Goal: Check status: Check status

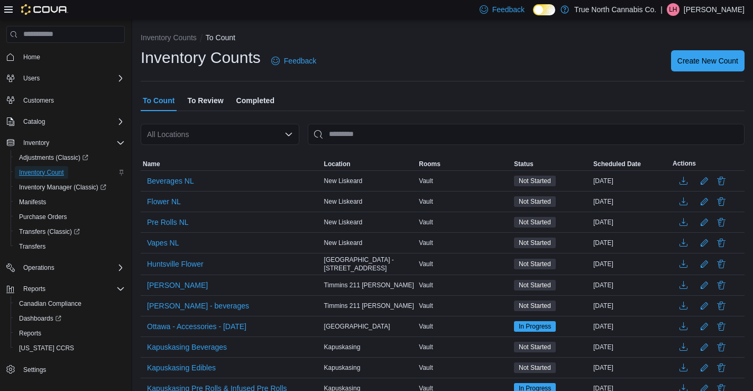
click at [49, 176] on span "Inventory Count" at bounding box center [41, 172] width 45 height 8
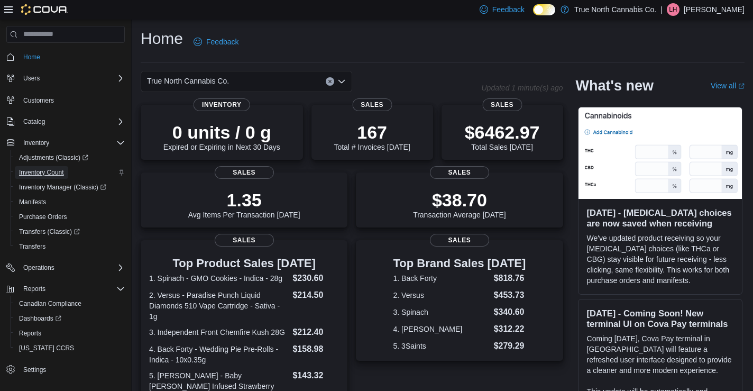
click at [47, 173] on span "Inventory Count" at bounding box center [41, 172] width 45 height 8
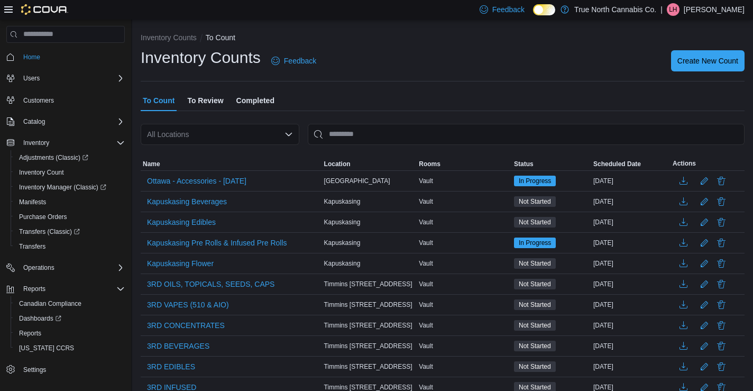
click at [204, 98] on span "To Review" at bounding box center [205, 100] width 36 height 21
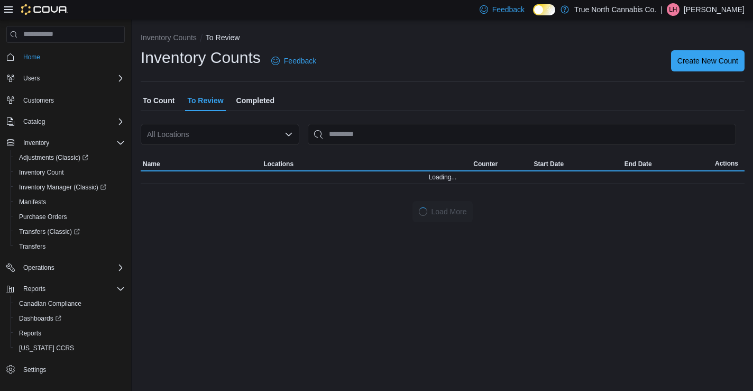
click at [216, 132] on div "All Locations" at bounding box center [220, 134] width 159 height 21
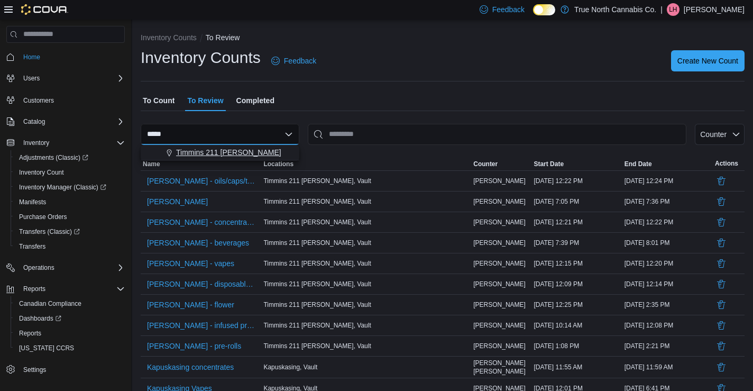
type input "*****"
click at [247, 153] on div "Timmins 211 Craig" at bounding box center [226, 152] width 133 height 11
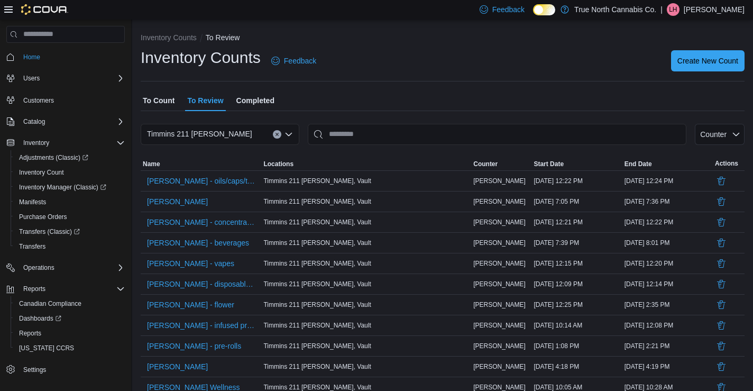
click at [278, 135] on icon "Clear input" at bounding box center [277, 134] width 3 height 3
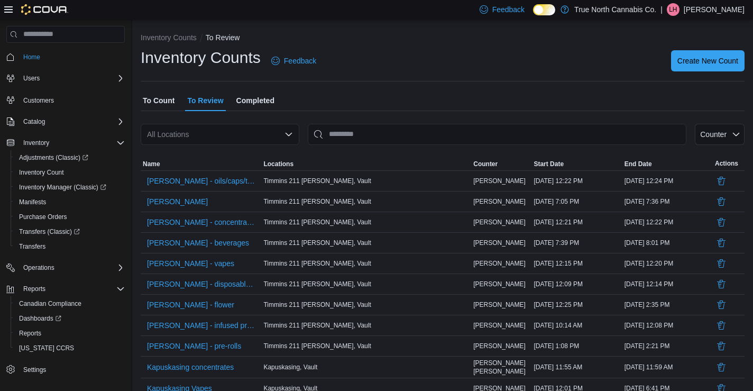
click at [340, 97] on div "To Count To Review Completed" at bounding box center [443, 100] width 604 height 21
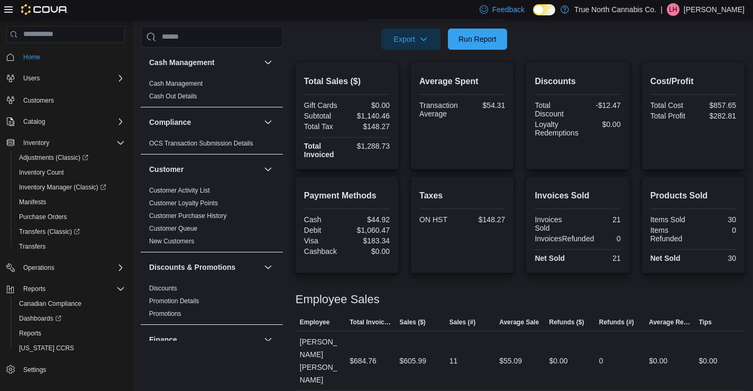
scroll to position [12, 0]
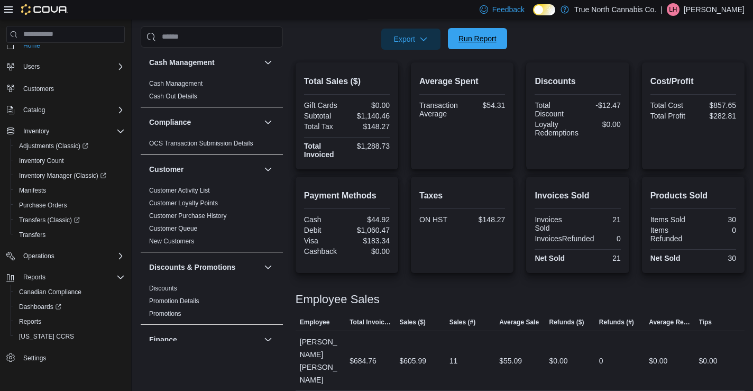
click at [479, 37] on span "Run Report" at bounding box center [478, 38] width 38 height 11
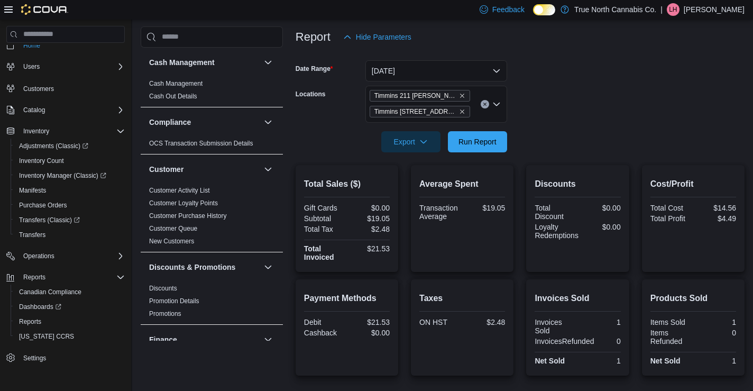
scroll to position [209, 0]
